Goal: Book appointment/travel/reservation

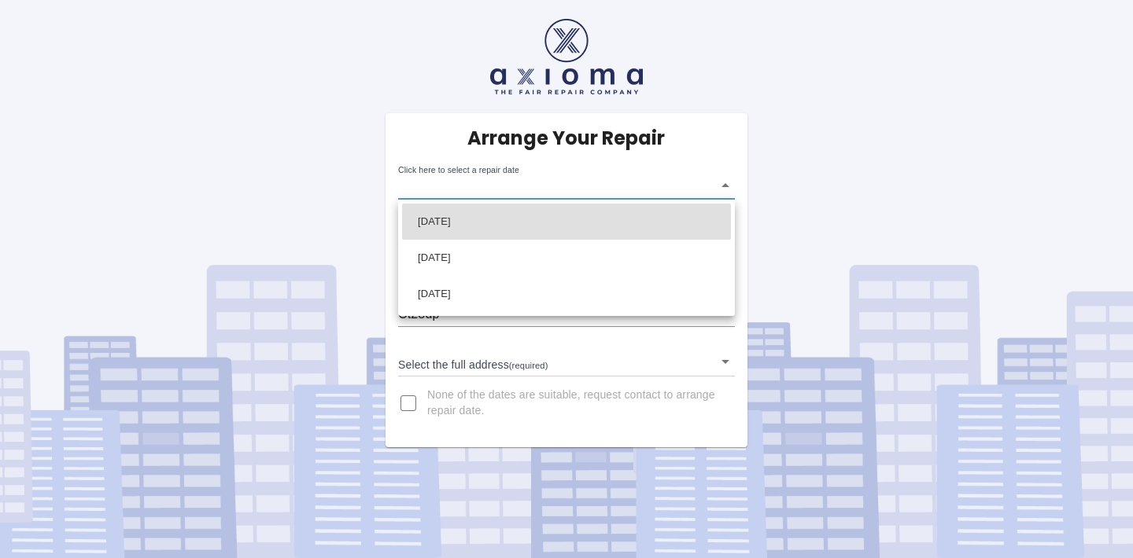
click at [542, 191] on body "Arrange Your Repair Click here to select a repair date ​ Phone Number   * 07525…" at bounding box center [566, 279] width 1133 height 558
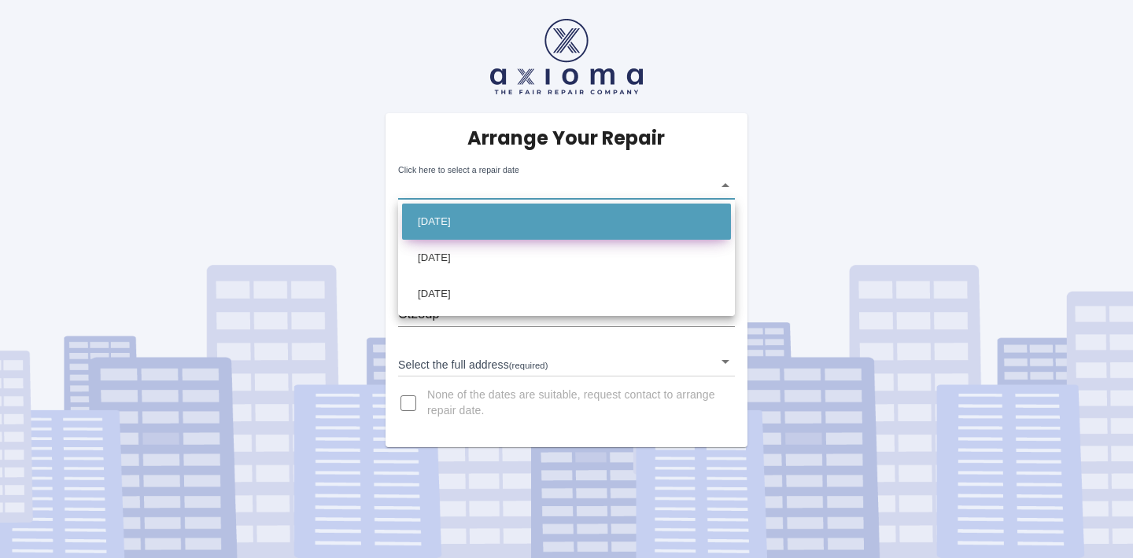
click at [543, 213] on li "Tue Sep 30 2025" at bounding box center [566, 222] width 329 height 36
type input "2025-09-30T00:00:00.000Z"
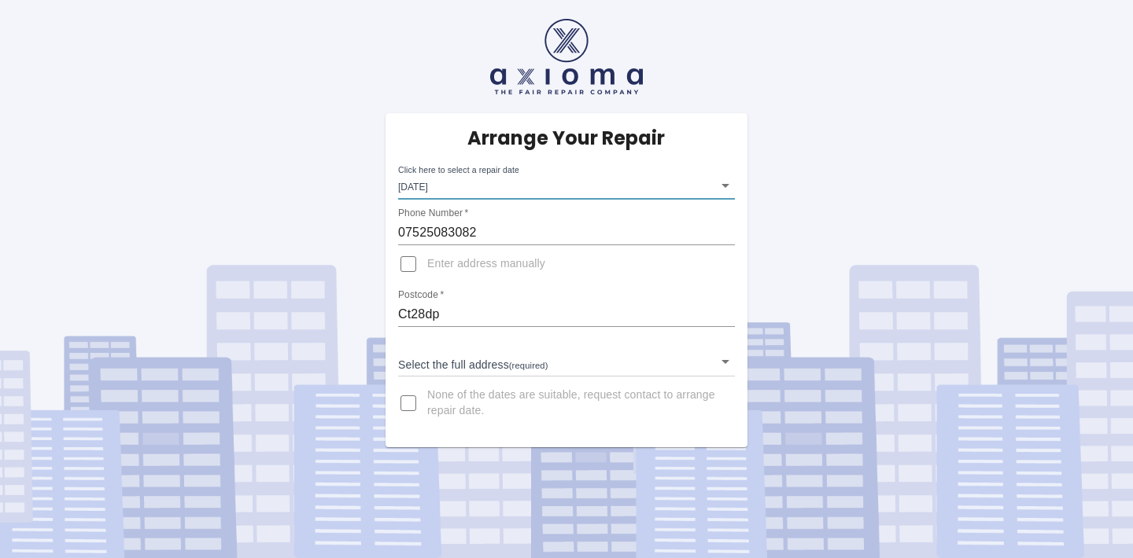
click at [485, 375] on body "Arrange Your Repair Click here to select a repair date Tue Sep 30 2025 2025-09-…" at bounding box center [566, 279] width 1133 height 558
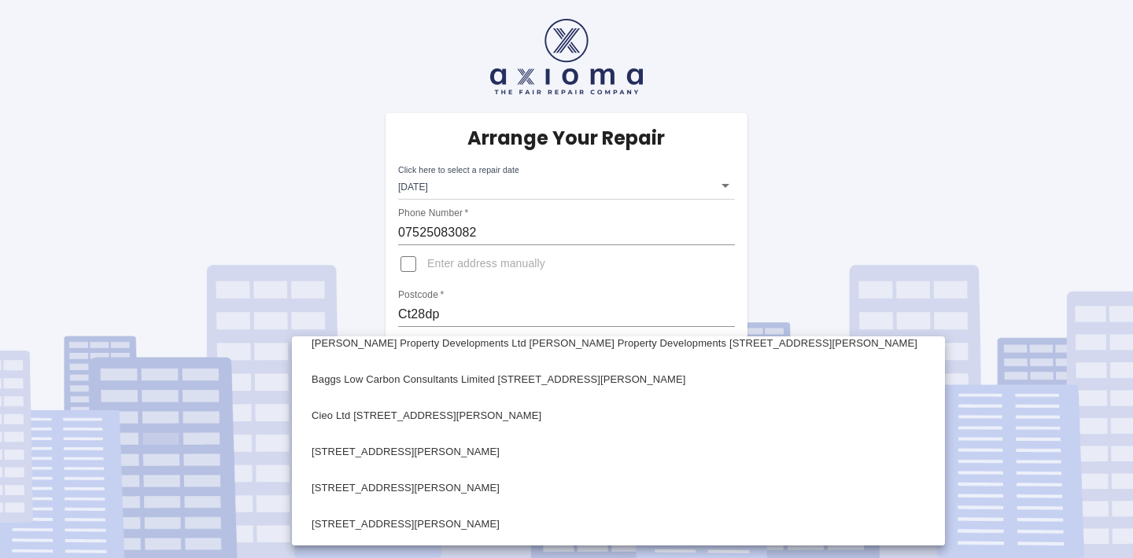
scroll to position [678, 0]
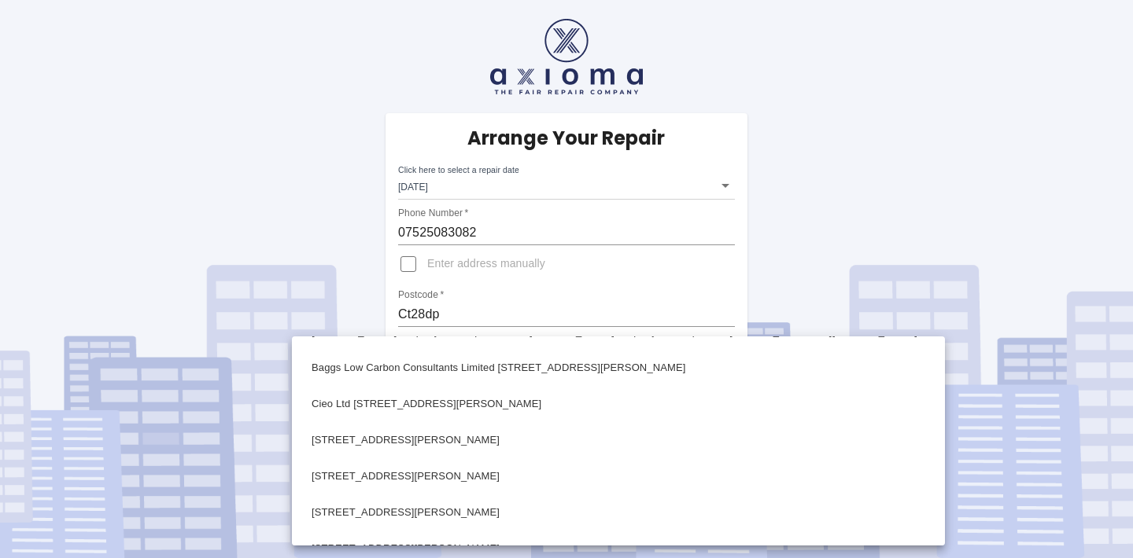
click at [499, 462] on li "31 Harcourt Drive Canterbury Kent" at bounding box center [618, 477] width 645 height 36
type input "31 Harcourt Drive Canterbury Kent"
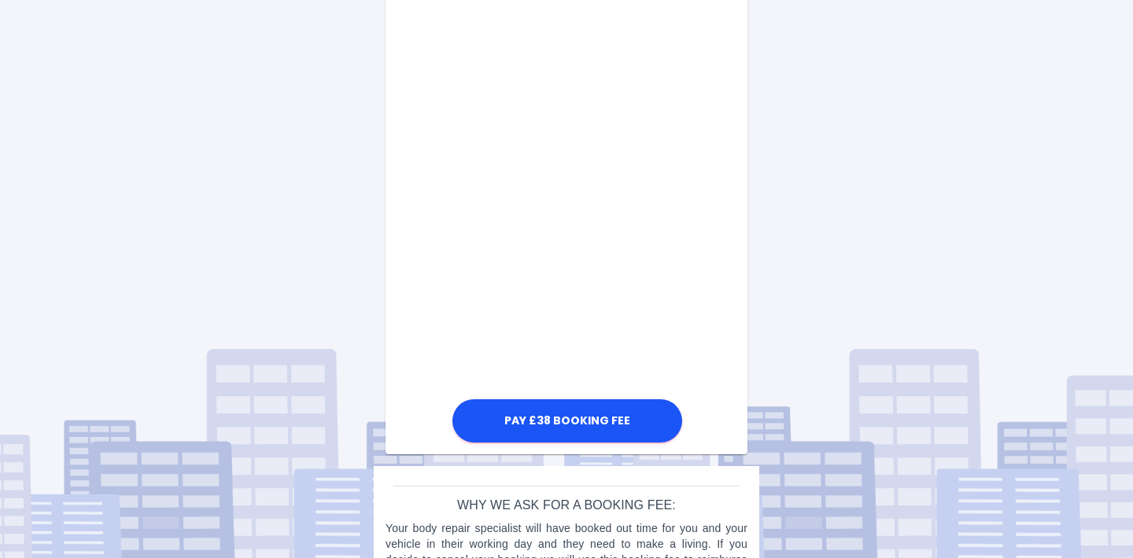
scroll to position [824, 0]
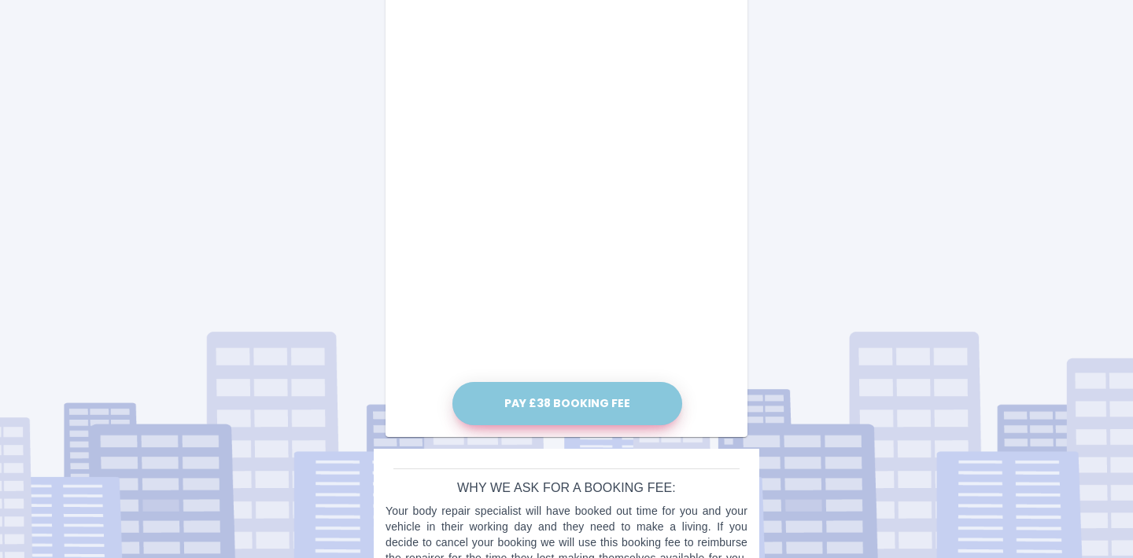
click at [533, 413] on button "Pay £38 Booking Fee" at bounding box center [567, 403] width 230 height 43
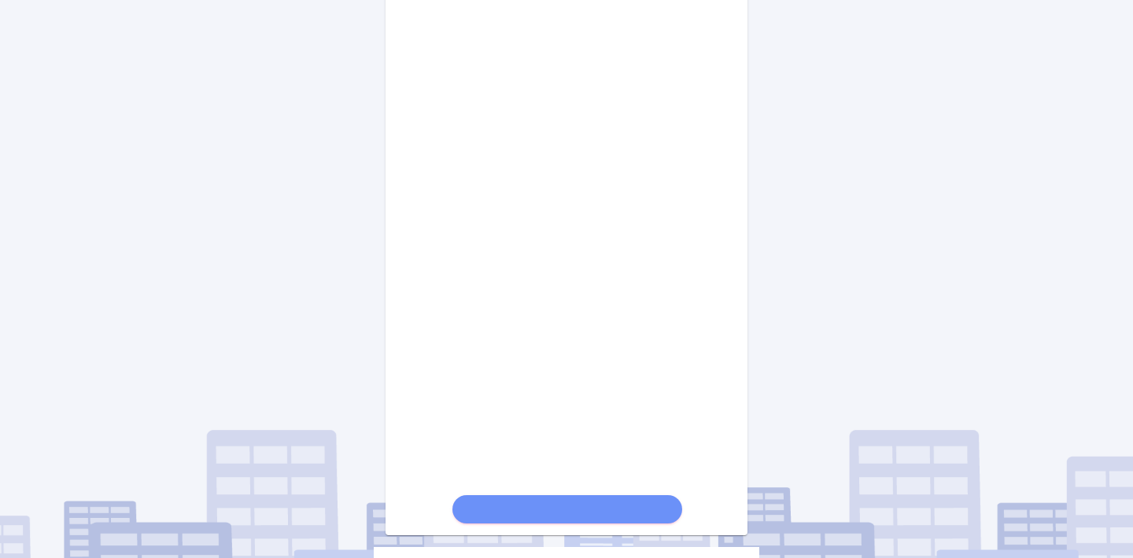
scroll to position [566, 0]
